Goal: Task Accomplishment & Management: Manage account settings

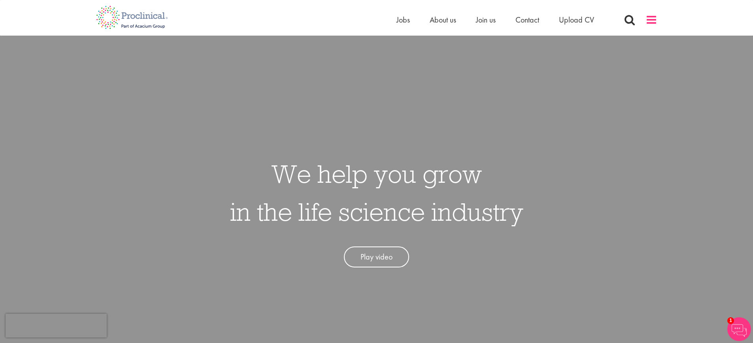
click at [652, 20] on span at bounding box center [651, 20] width 12 height 12
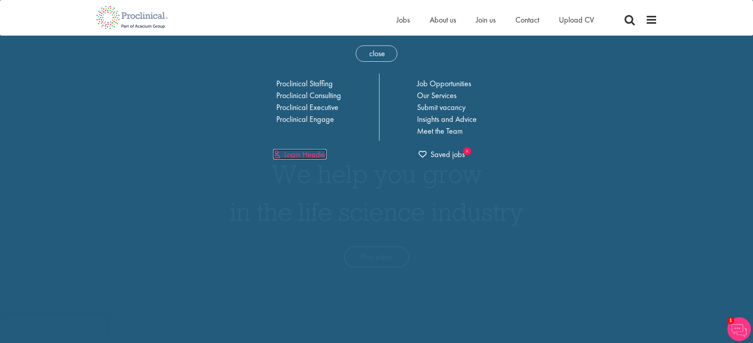
click at [308, 157] on link "Login Header" at bounding box center [299, 154] width 53 height 10
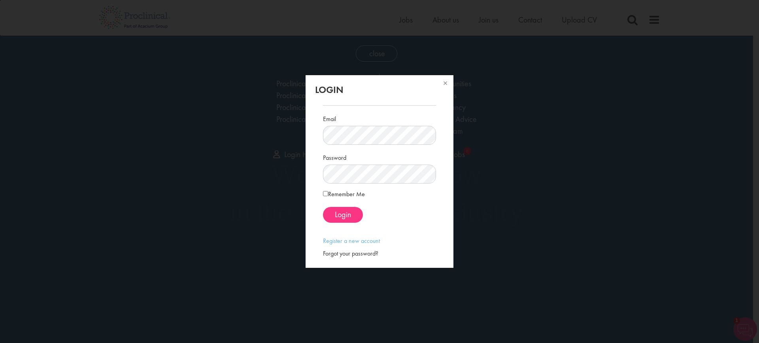
click at [246, 151] on div "Login Email Password Remember Me" at bounding box center [379, 171] width 759 height 343
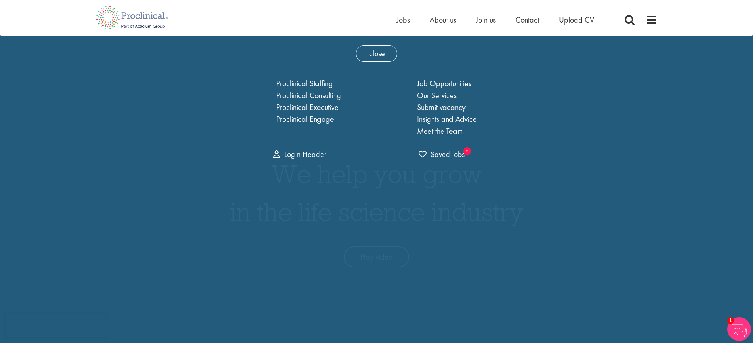
click at [736, 332] on img at bounding box center [739, 329] width 24 height 24
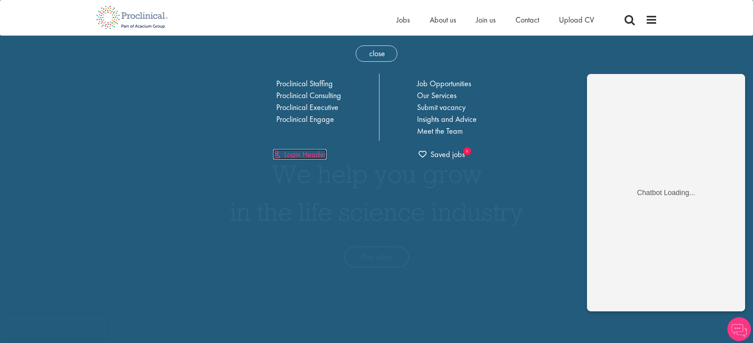
click at [295, 156] on link "Login Header" at bounding box center [299, 154] width 53 height 10
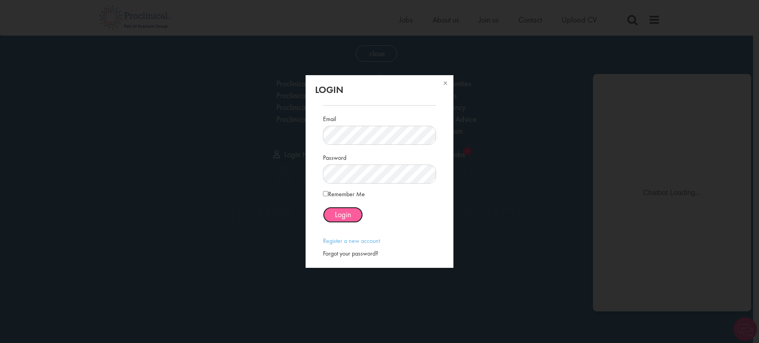
click at [337, 217] on span "Login" at bounding box center [343, 214] width 16 height 10
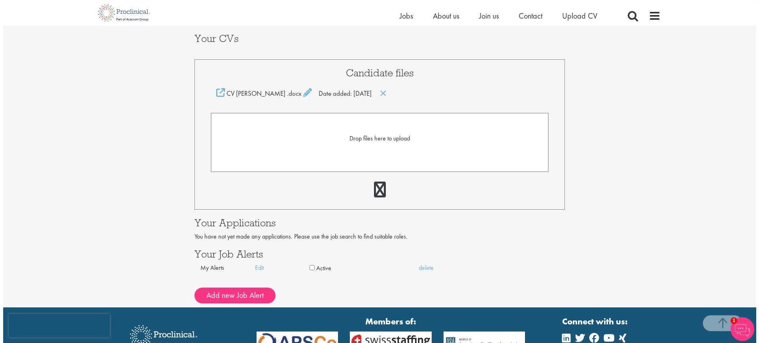
scroll to position [158, 0]
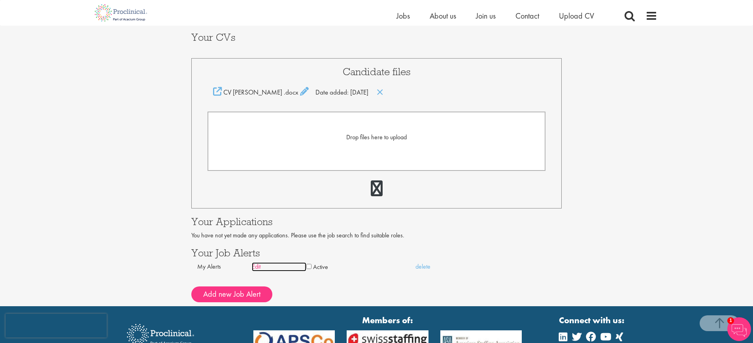
click at [258, 268] on link "Edit" at bounding box center [279, 266] width 55 height 9
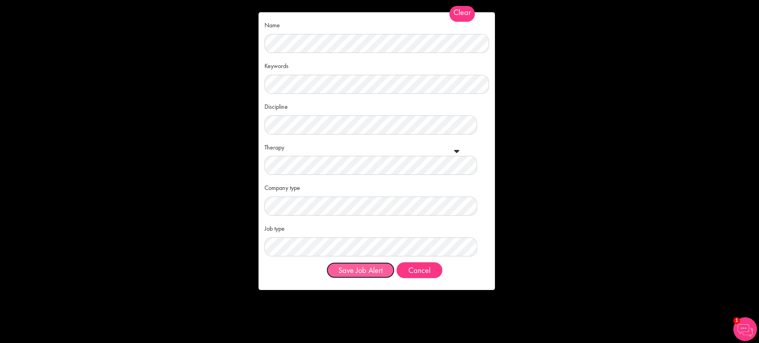
click at [376, 270] on button "Save Job Alert" at bounding box center [360, 270] width 68 height 16
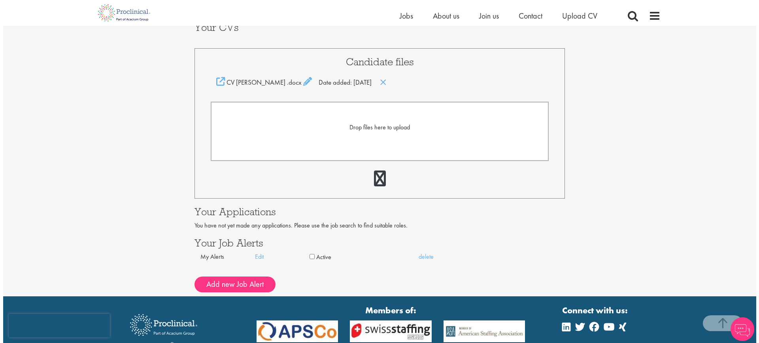
scroll to position [158, 0]
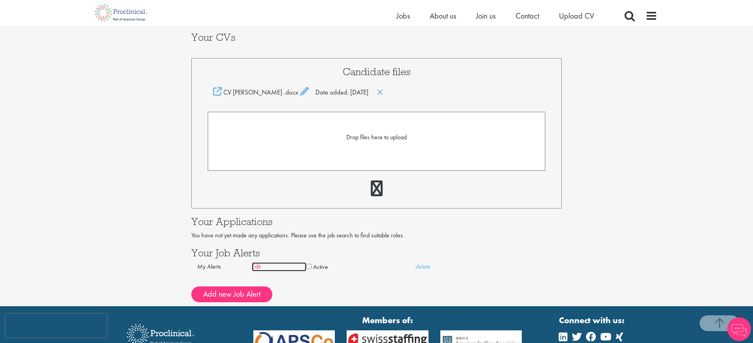
click at [254, 263] on link "Edit" at bounding box center [279, 266] width 55 height 9
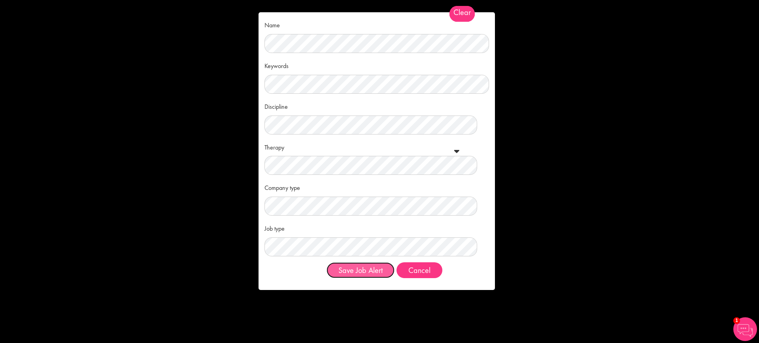
click at [356, 276] on button "Save Job Alert" at bounding box center [360, 270] width 68 height 16
